Goal: Task Accomplishment & Management: Manage account settings

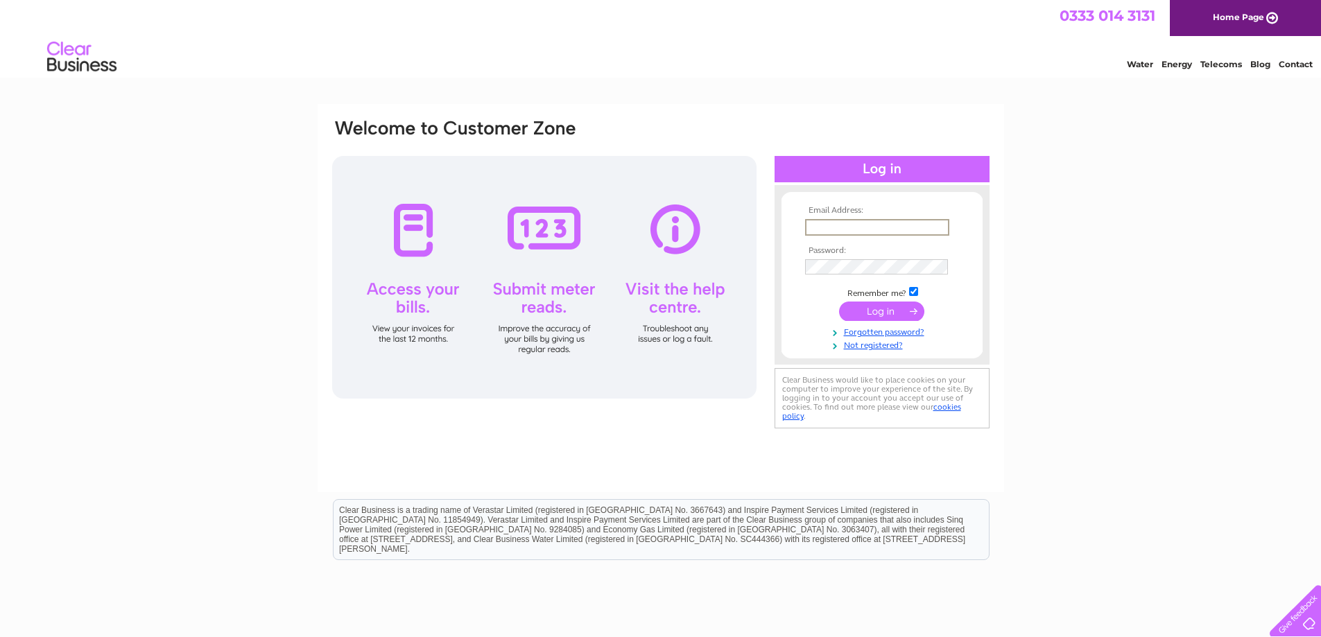
click at [912, 228] on input "text" at bounding box center [877, 227] width 144 height 17
type input "[EMAIL_ADDRESS][DOMAIN_NAME]"
click at [884, 310] on input "submit" at bounding box center [881, 311] width 85 height 19
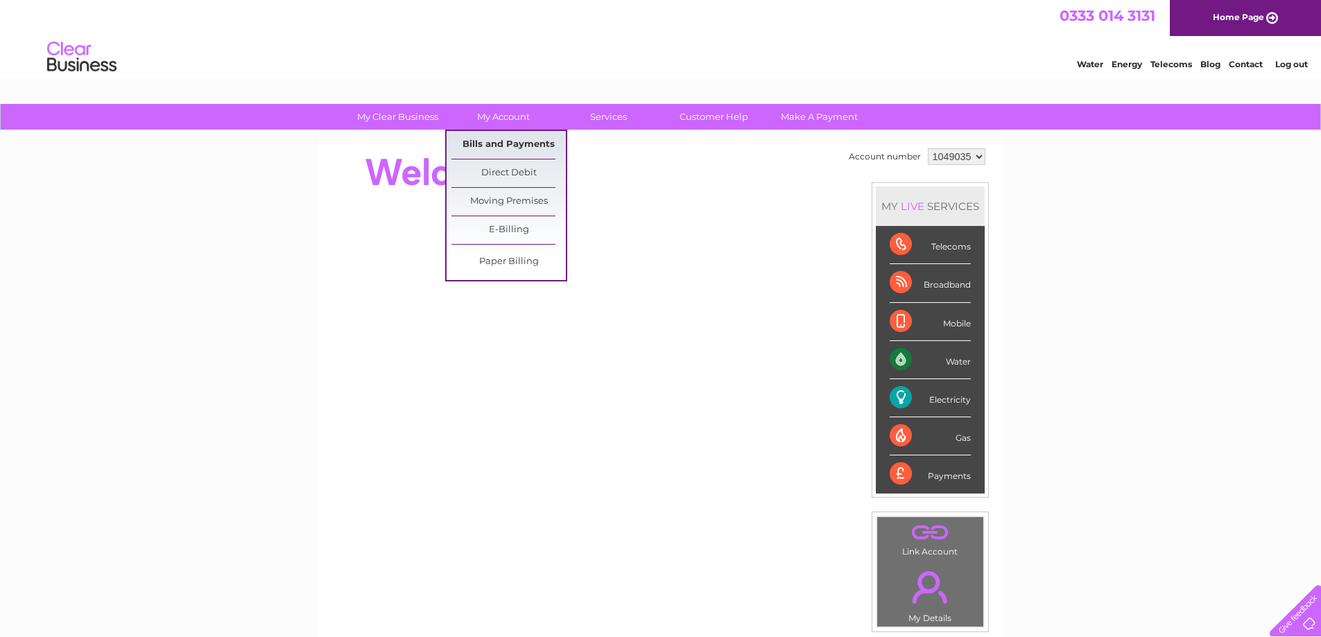
click at [514, 141] on link "Bills and Payments" at bounding box center [508, 145] width 114 height 28
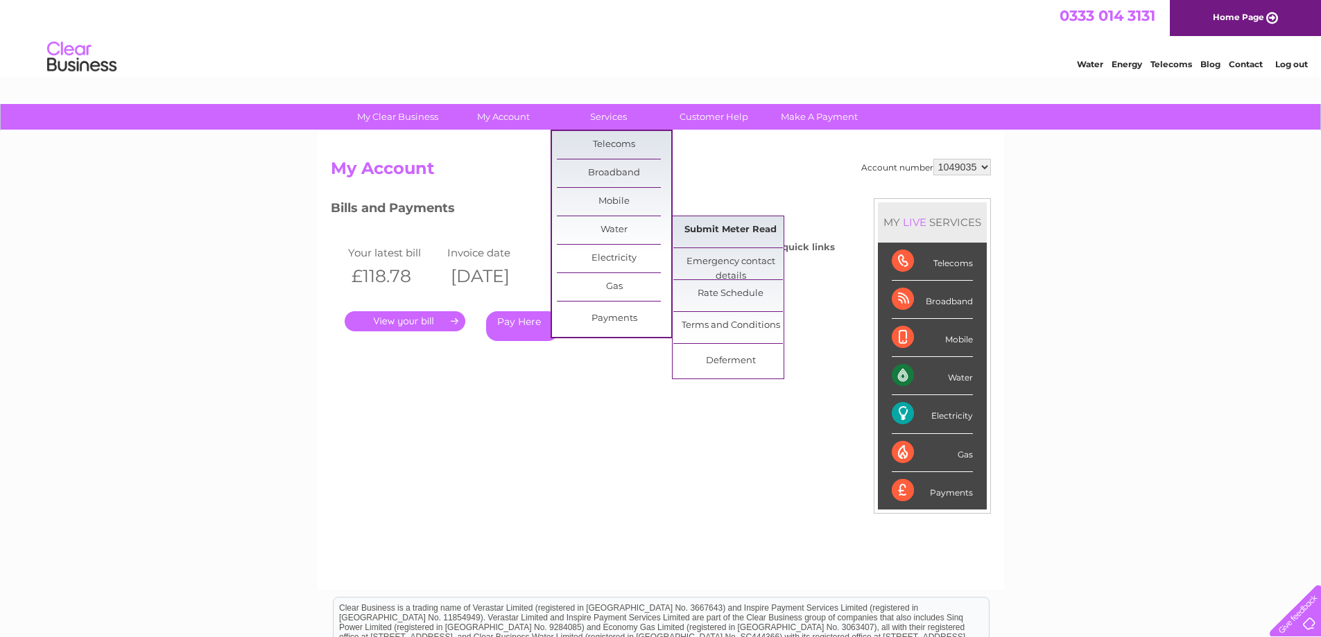
click at [745, 229] on link "Submit Meter Read" at bounding box center [730, 230] width 114 height 28
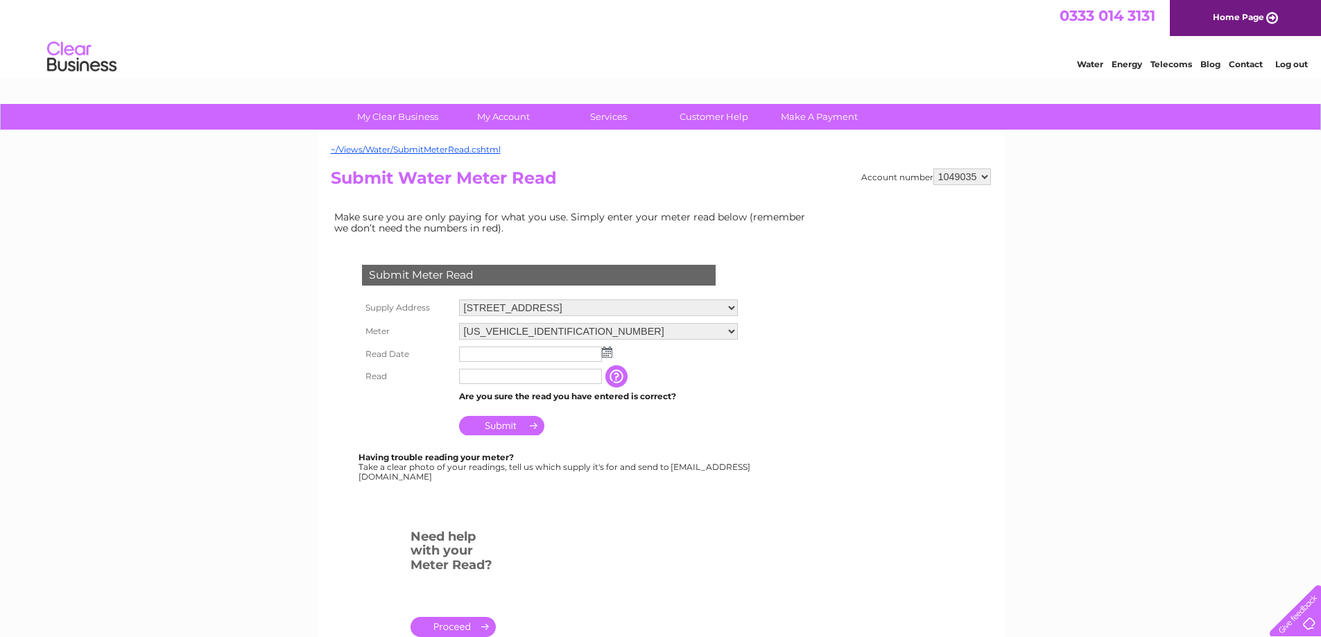
click at [606, 352] on img at bounding box center [607, 352] width 10 height 11
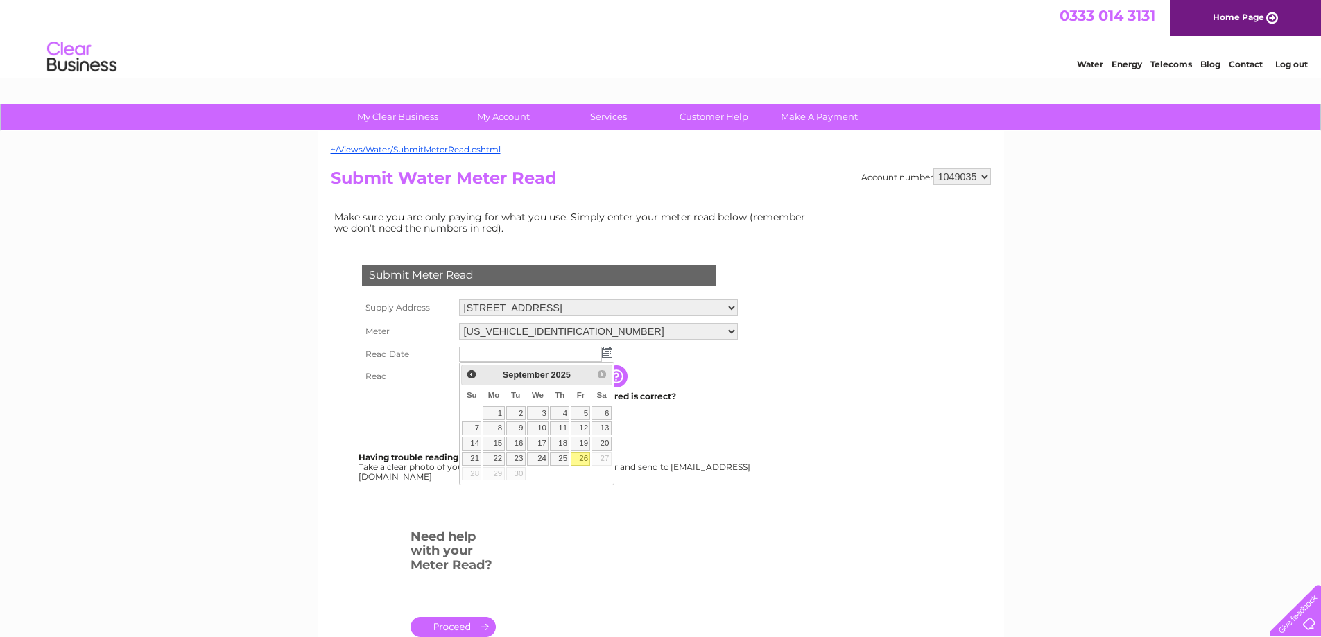
click at [581, 457] on link "26" at bounding box center [580, 459] width 19 height 14
type input "2025/09/26"
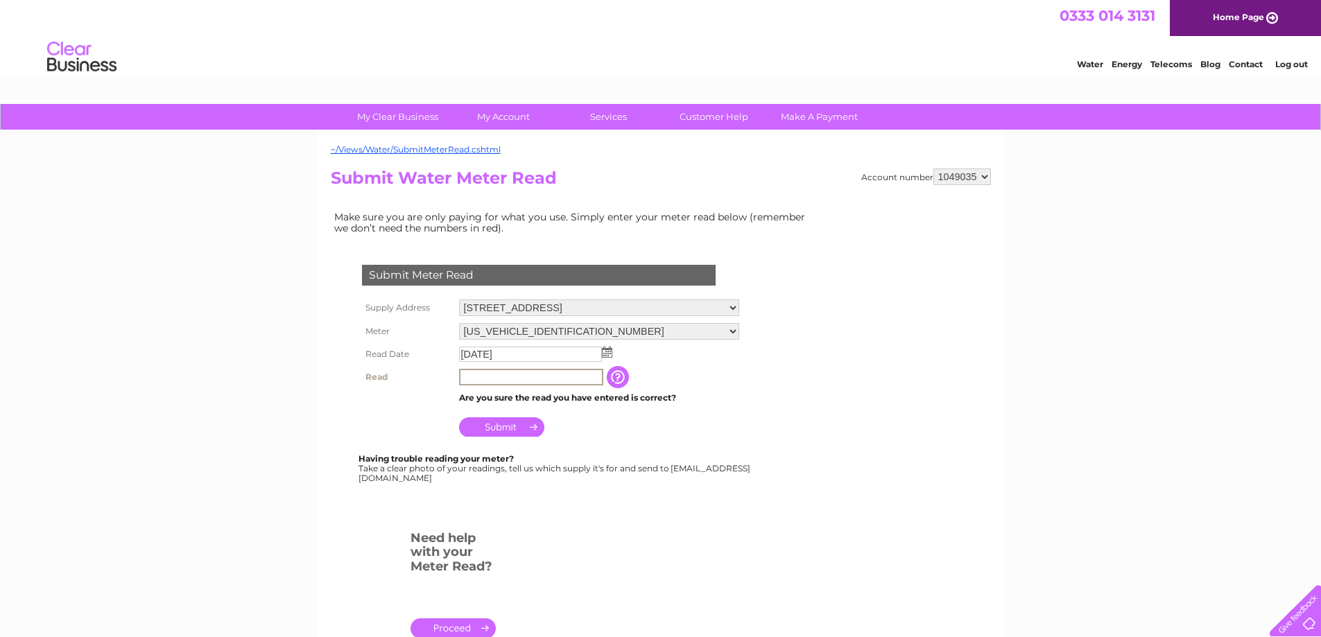
click at [495, 378] on input "text" at bounding box center [531, 377] width 144 height 17
type input "78"
click at [501, 429] on input "Submit" at bounding box center [501, 425] width 85 height 19
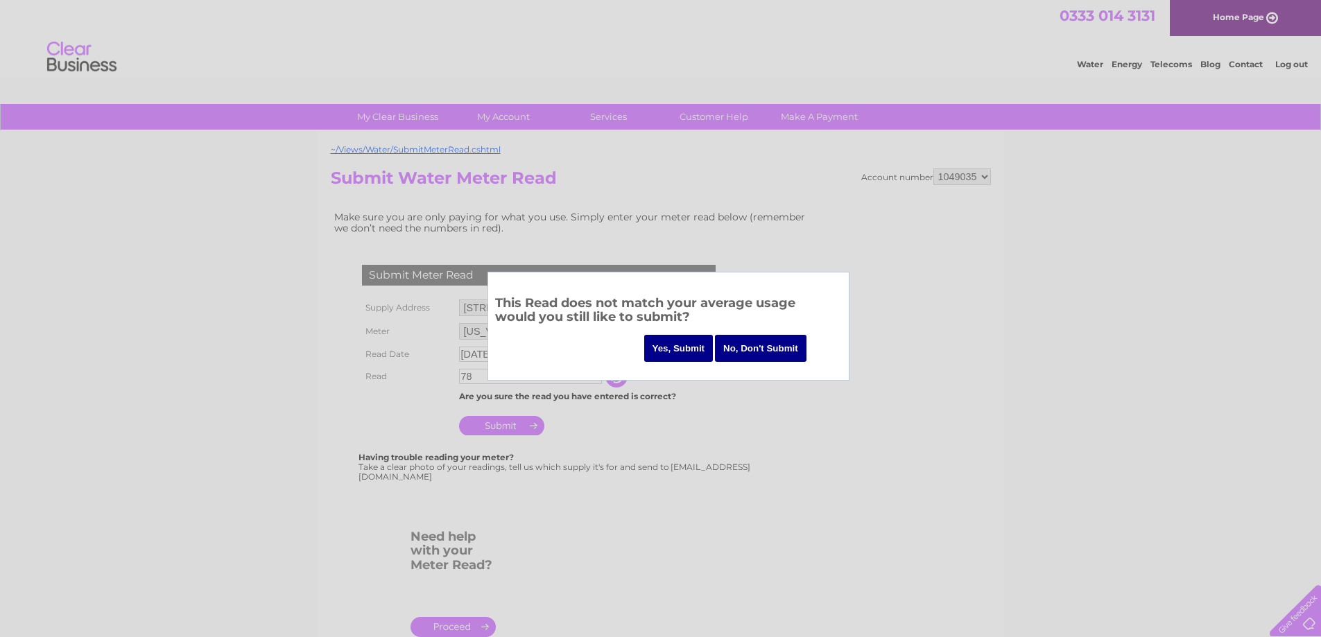
click at [674, 349] on input "Yes, Submit" at bounding box center [678, 348] width 69 height 27
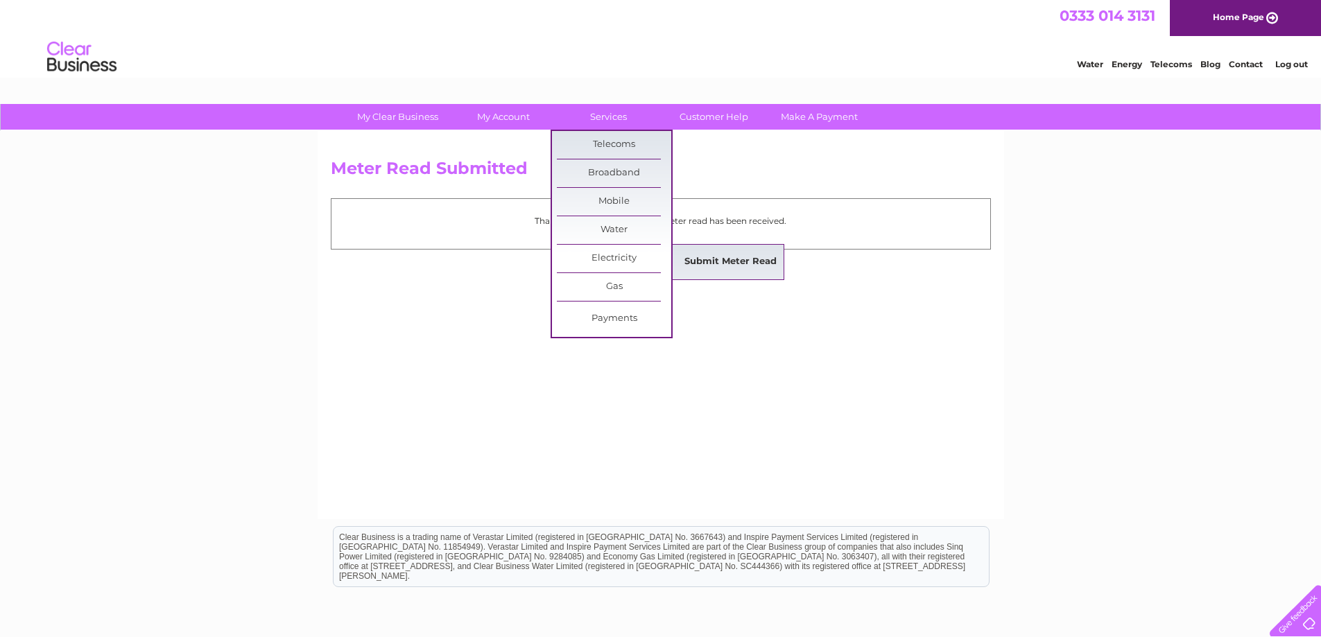
click at [743, 263] on link "Submit Meter Read" at bounding box center [730, 262] width 114 height 28
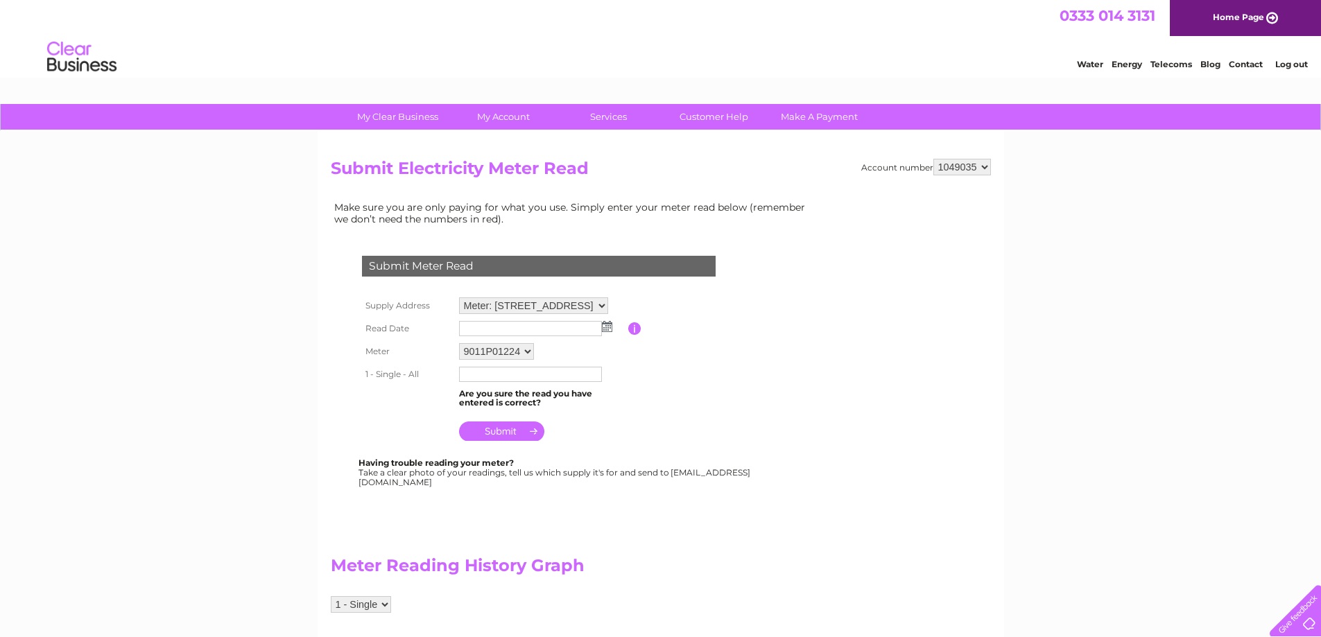
click at [606, 326] on img at bounding box center [607, 326] width 10 height 11
click at [582, 435] on link "26" at bounding box center [580, 433] width 19 height 14
type input "2025/09/26"
click at [545, 375] on input "text" at bounding box center [530, 374] width 143 height 15
type input "20370"
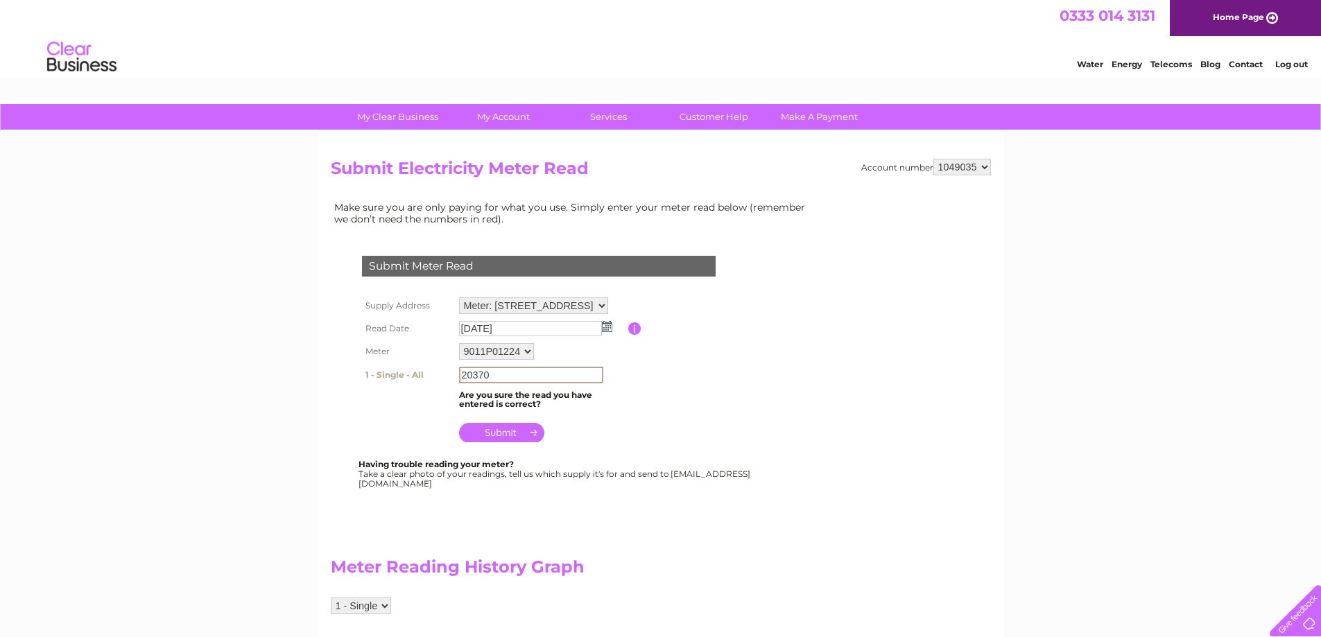
click at [504, 433] on input "submit" at bounding box center [501, 432] width 85 height 19
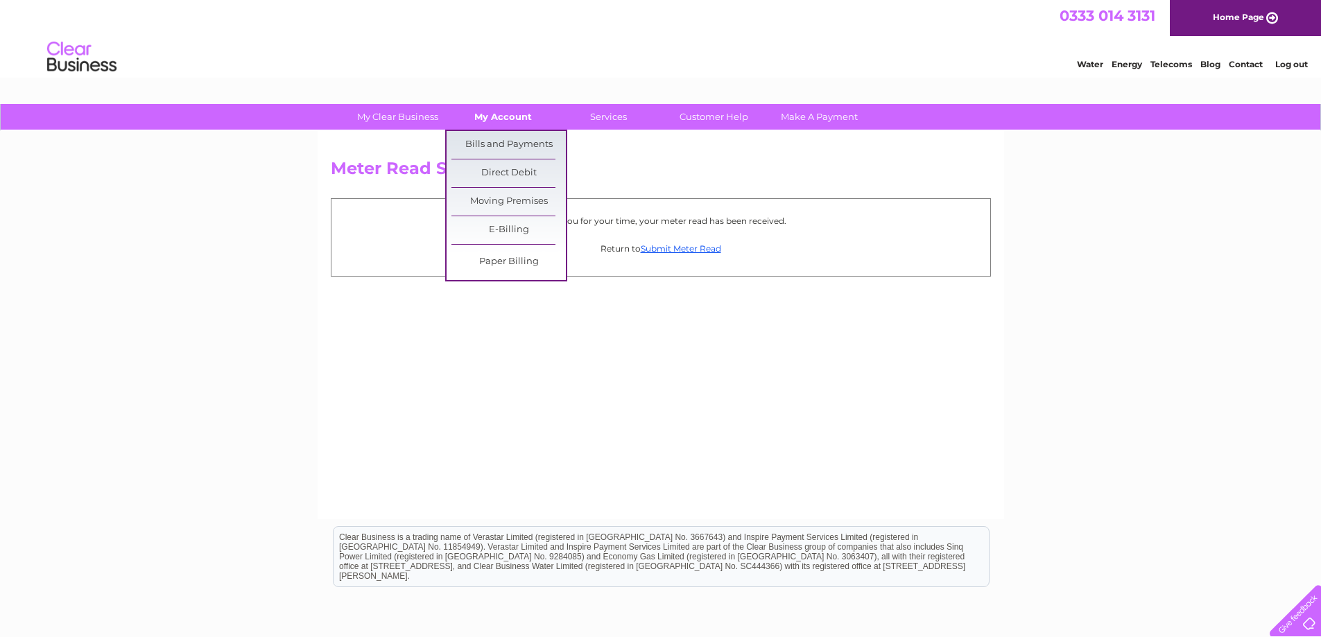
click at [514, 114] on link "My Account" at bounding box center [503, 117] width 114 height 26
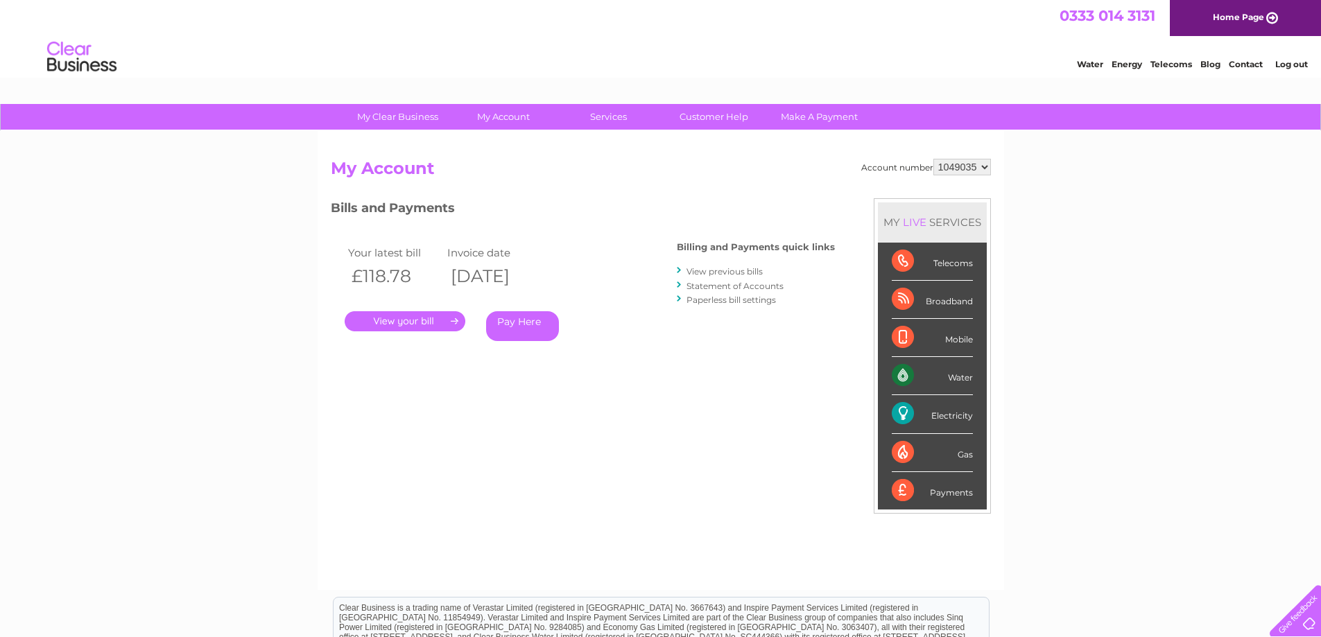
click at [408, 320] on link "." at bounding box center [405, 321] width 121 height 20
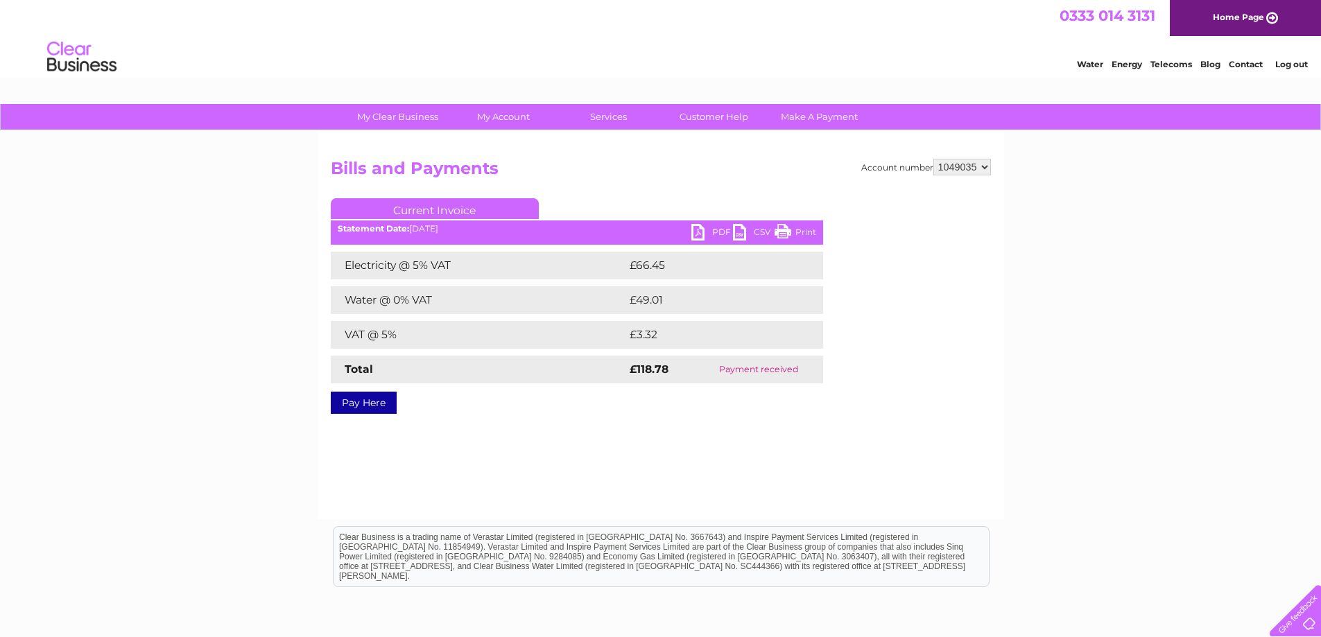
click at [712, 232] on link "PDF" at bounding box center [712, 234] width 42 height 20
click at [1292, 64] on link "Log out" at bounding box center [1291, 64] width 33 height 10
